Goal: Task Accomplishment & Management: Use online tool/utility

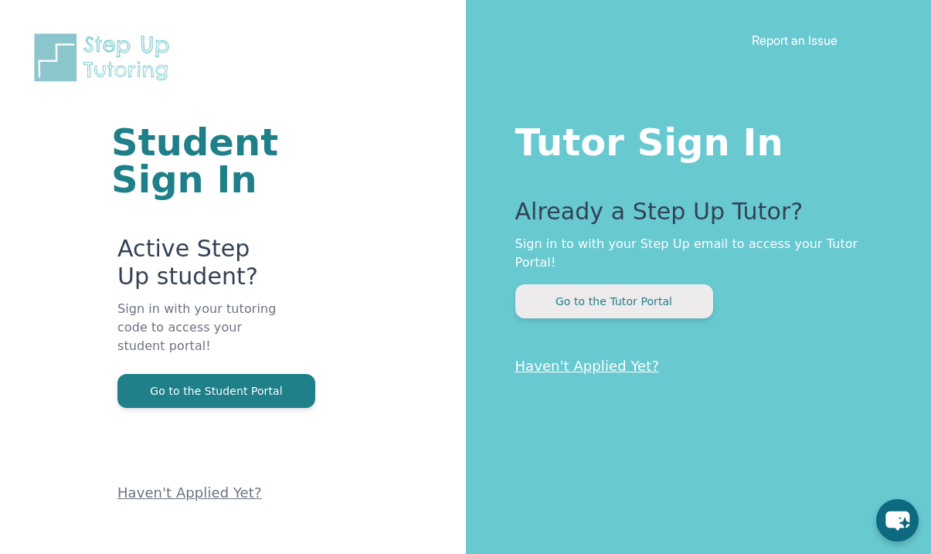
click at [564, 287] on button "Go to the Tutor Portal" at bounding box center [614, 301] width 198 height 34
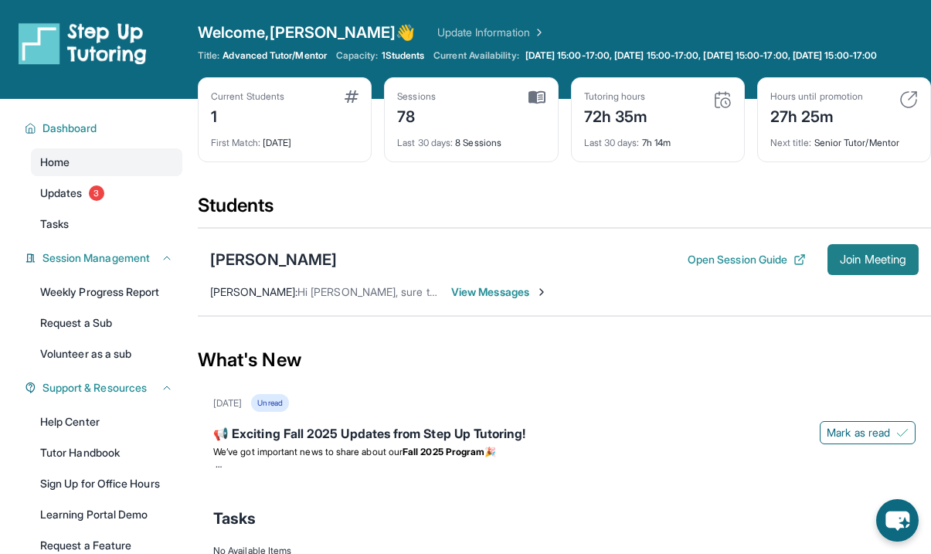
click at [872, 258] on span "Join Meeting" at bounding box center [873, 259] width 66 height 9
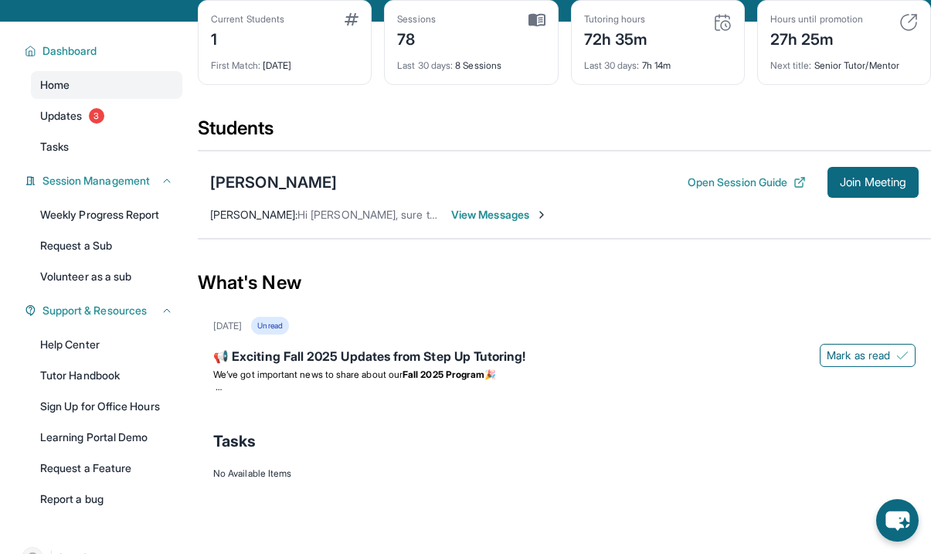
scroll to position [114, 0]
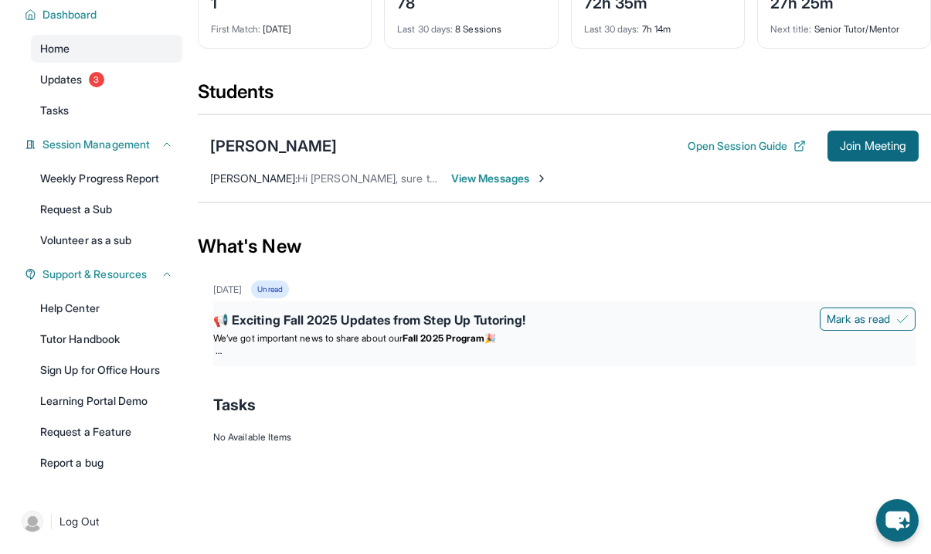
click at [297, 314] on div "📢 Exciting Fall 2025 Updates from Step Up Tutoring!" at bounding box center [564, 322] width 702 height 22
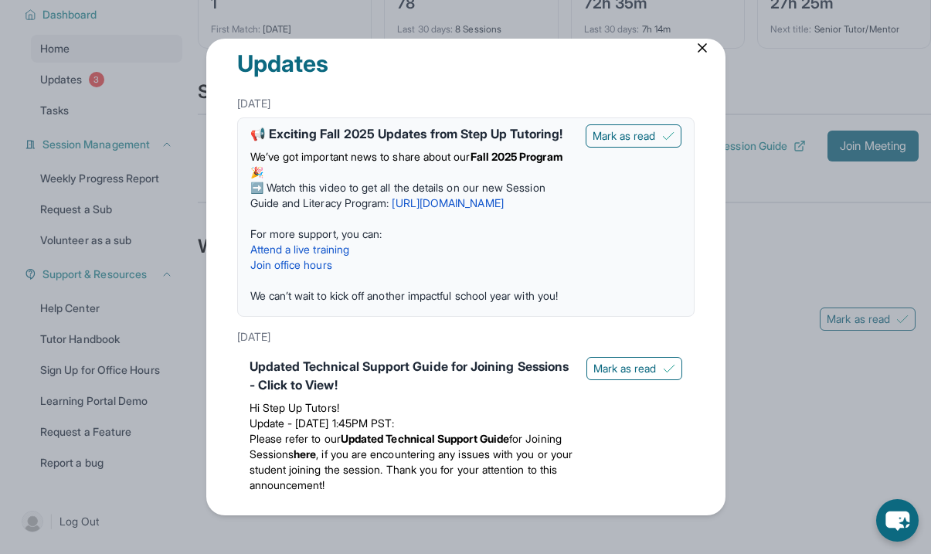
scroll to position [0, 0]
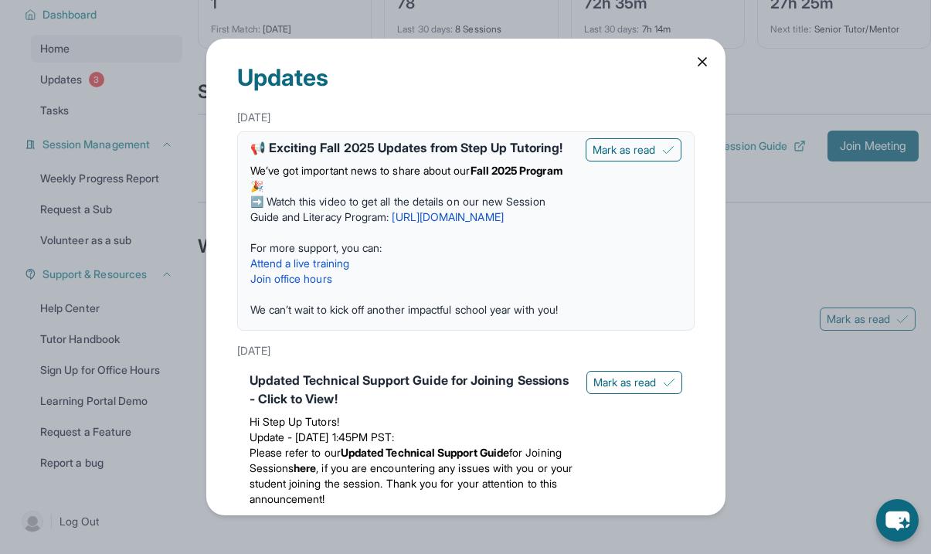
click at [702, 63] on icon at bounding box center [702, 62] width 8 height 8
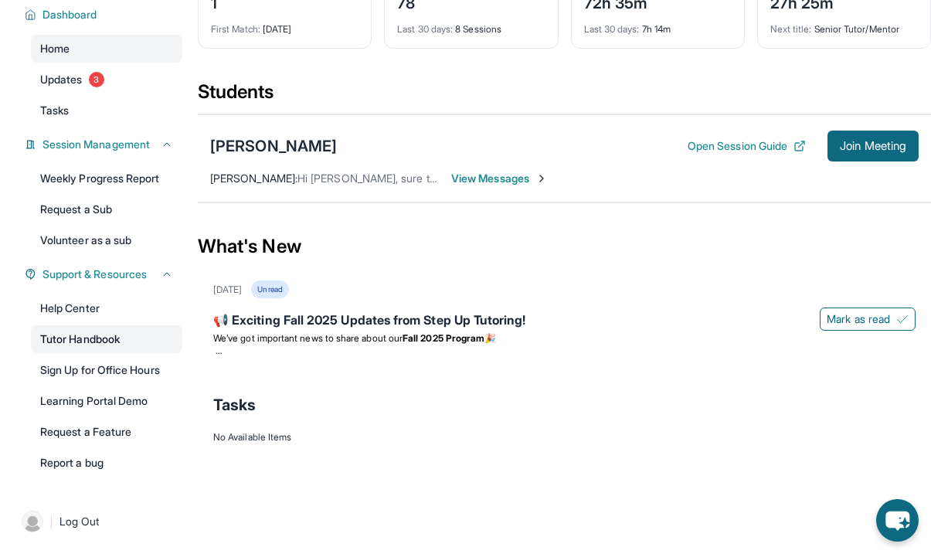
click at [88, 338] on link "Tutor Handbook" at bounding box center [106, 339] width 151 height 28
click at [110, 83] on link "Updates 3" at bounding box center [106, 80] width 151 height 28
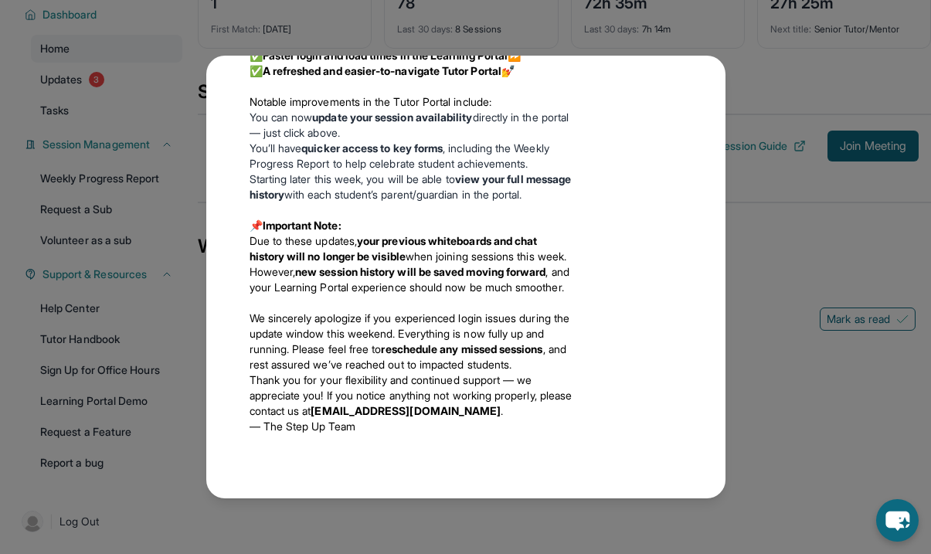
scroll to position [752, 0]
click at [699, 52] on div "Updates [DATE] 📢 Exciting Fall 2025 Updates from Step Up Tutoring! We’ve got im…" at bounding box center [465, 277] width 931 height 554
